Goal: Transaction & Acquisition: Purchase product/service

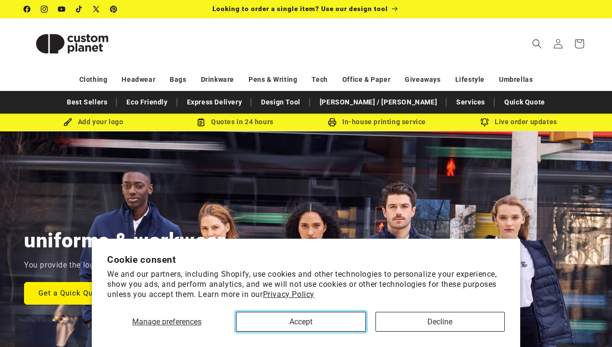
click at [312, 324] on button "Accept" at bounding box center [300, 322] width 129 height 20
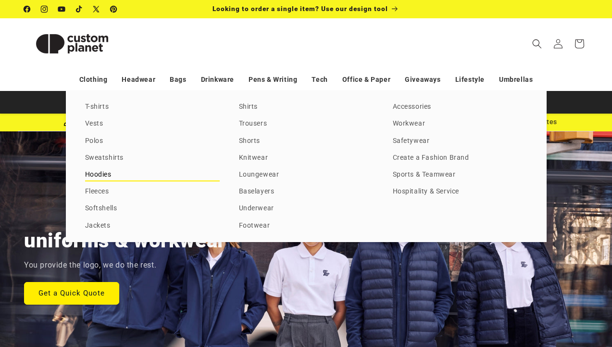
click at [101, 173] on link "Hoodies" at bounding box center [152, 174] width 135 height 13
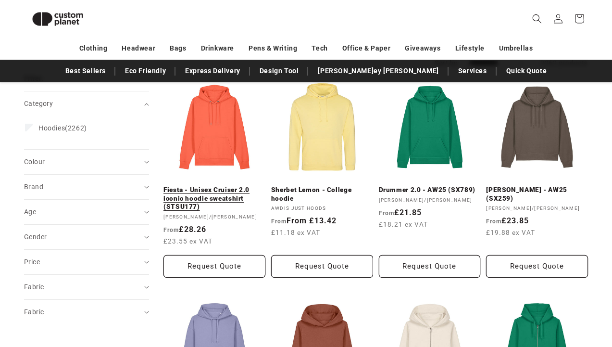
scroll to position [118, 0]
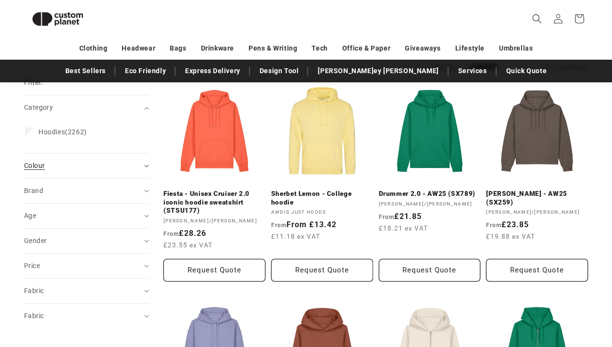
click at [142, 168] on summary "Colour (0)" at bounding box center [86, 165] width 125 height 25
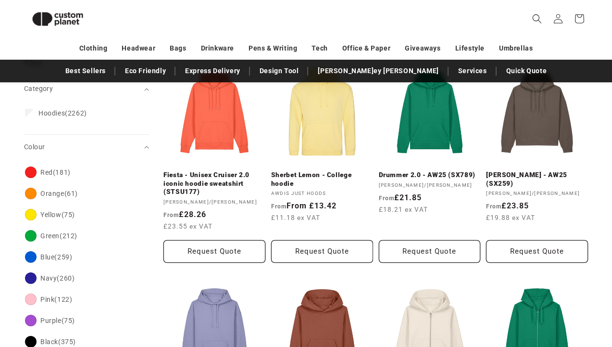
scroll to position [143, 0]
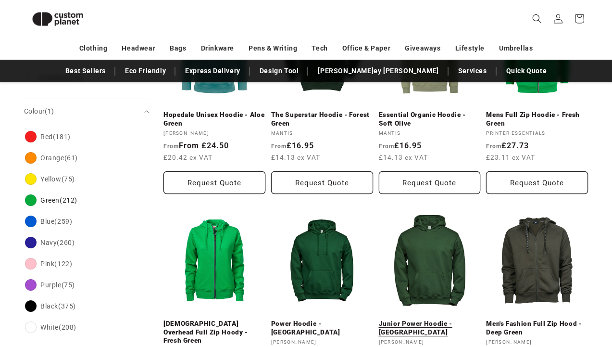
scroll to position [259, 0]
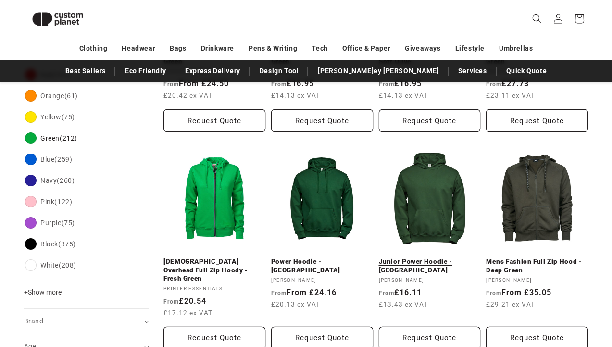
click at [426, 262] on link "Junior Power Hoodie - [GEOGRAPHIC_DATA]" at bounding box center [430, 265] width 102 height 17
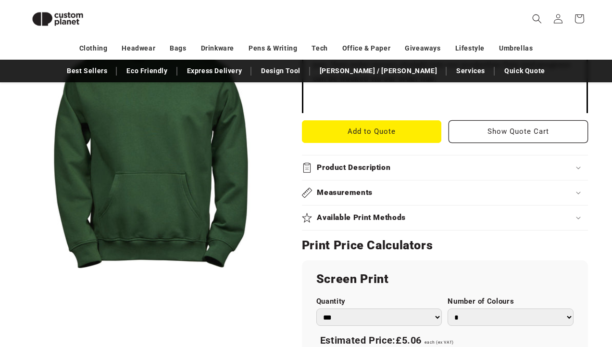
scroll to position [418, 0]
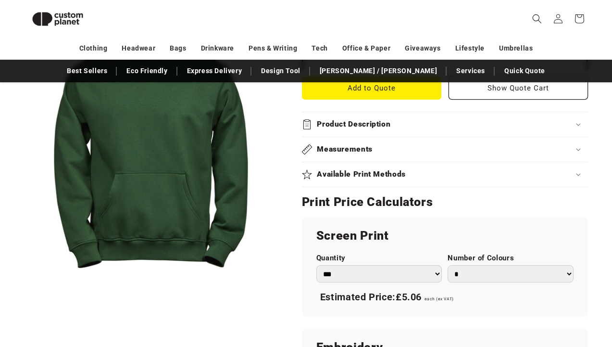
click at [425, 271] on select "*** *** *** **** **** **** ***** *****" at bounding box center [379, 274] width 126 height 18
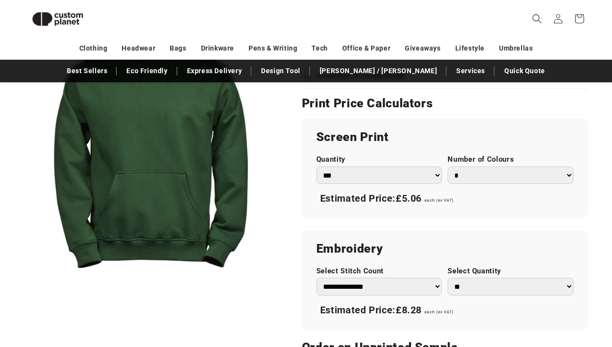
scroll to position [523, 0]
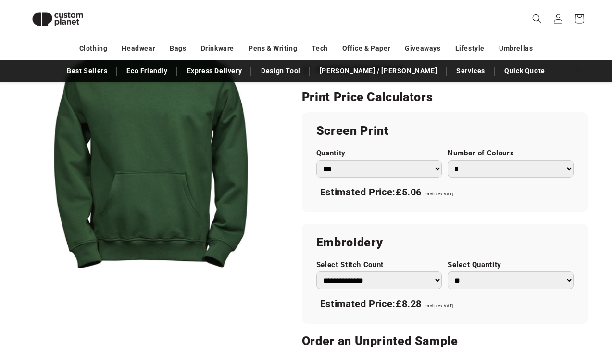
click at [385, 280] on select "**********" at bounding box center [379, 280] width 126 height 18
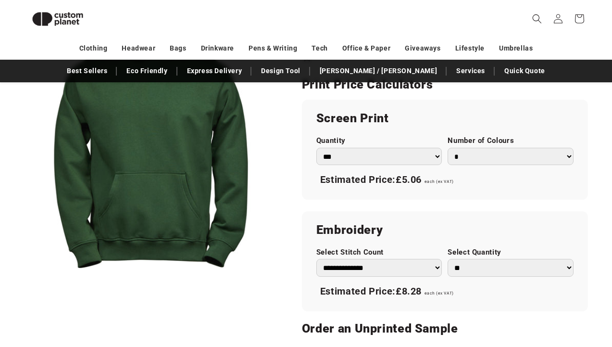
scroll to position [547, 0]
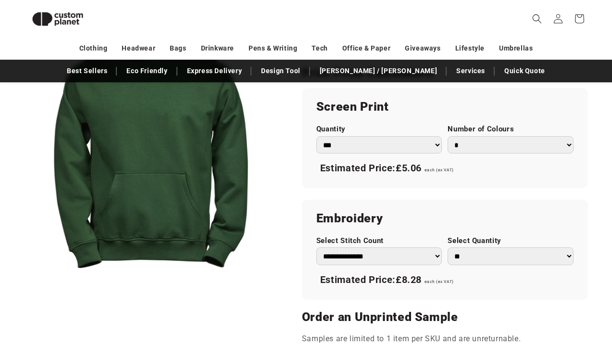
click at [540, 257] on select "** ** *** *** *** **** **** ****" at bounding box center [511, 256] width 126 height 18
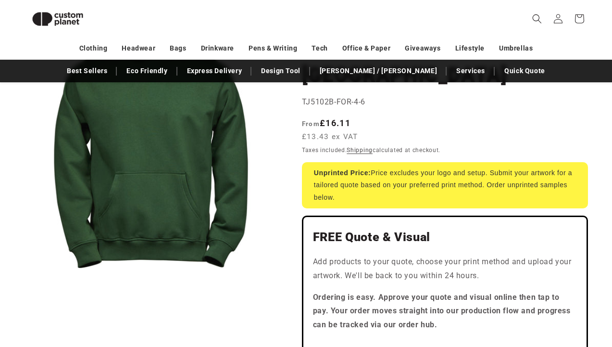
scroll to position [141, 0]
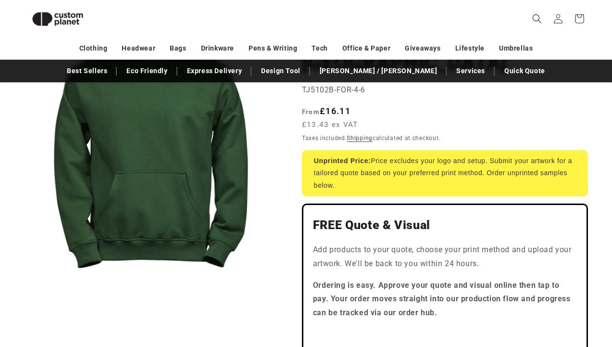
click at [427, 231] on h2 "FREE Quote & Visual" at bounding box center [445, 224] width 264 height 15
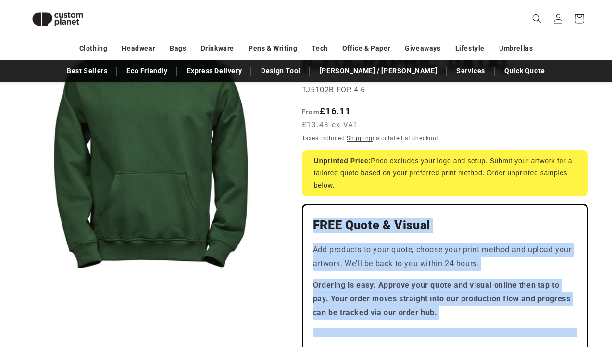
drag, startPoint x: 427, startPoint y: 231, endPoint x: 440, endPoint y: 302, distance: 71.9
click at [440, 302] on div "FREE Quote & Visual Add products to your quote, choose your print method and up…" at bounding box center [445, 274] width 286 height 143
click at [440, 303] on strong "Ordering is easy. Approve your quote and visual online then tap to pay. Your or…" at bounding box center [442, 298] width 258 height 37
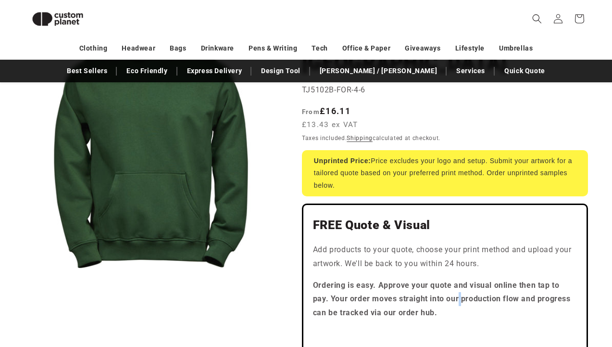
click at [440, 303] on strong "Ordering is easy. Approve your quote and visual online then tap to pay. Your or…" at bounding box center [442, 298] width 258 height 37
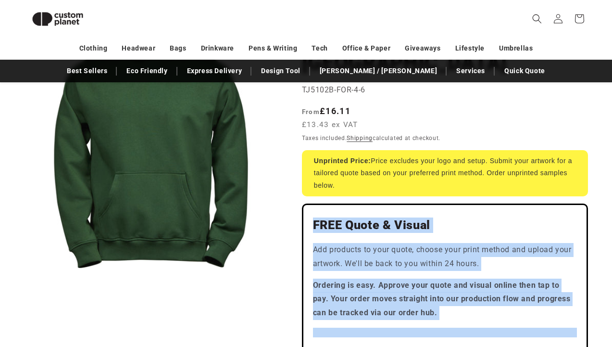
drag, startPoint x: 440, startPoint y: 303, endPoint x: 416, endPoint y: 221, distance: 85.3
click at [416, 221] on div "FREE Quote & Visual Add products to your quote, choose your print method and up…" at bounding box center [445, 274] width 286 height 143
